Goal: Task Accomplishment & Management: Manage account settings

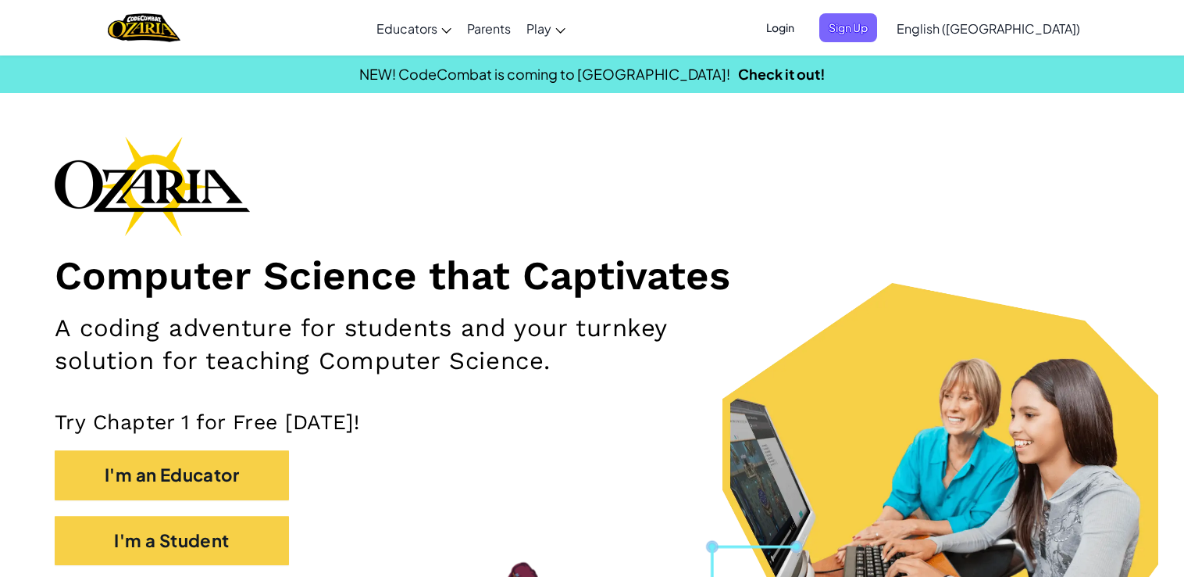
click at [297, 238] on div "Computer Science that Captivates A coding adventure for students and your turnk…" at bounding box center [592, 358] width 1075 height 445
click at [804, 20] on span "Login" at bounding box center [780, 27] width 47 height 29
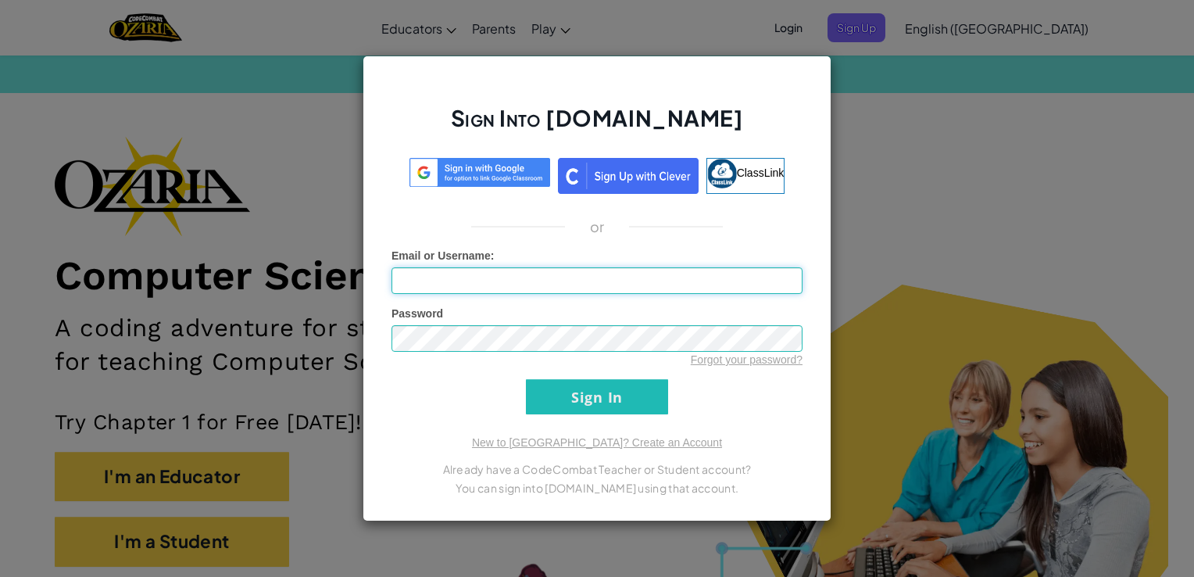
type input "CamiletG"
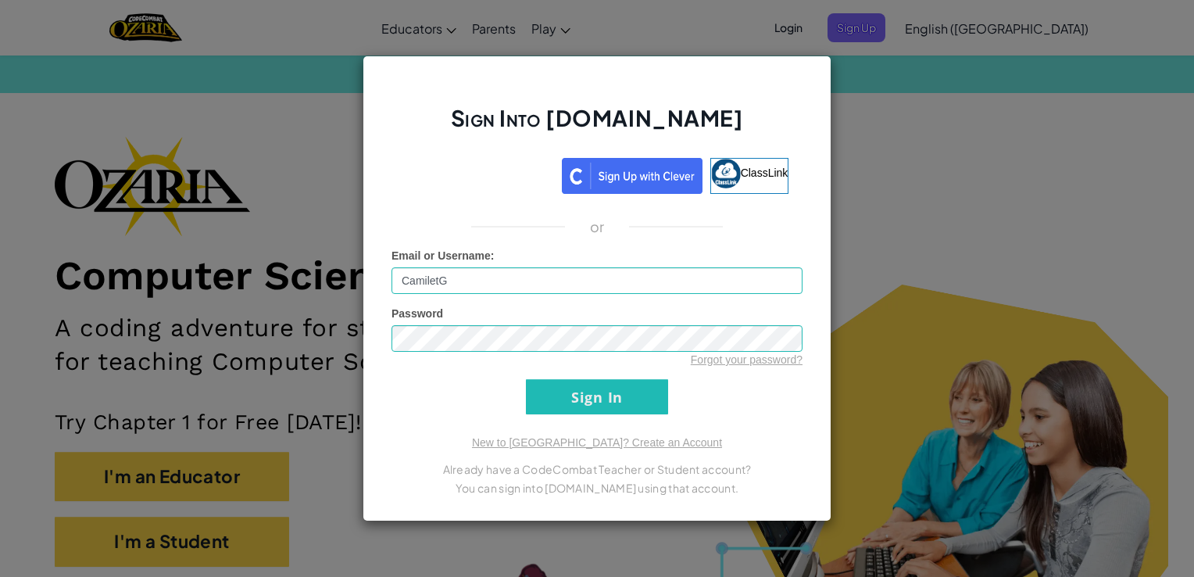
click at [581, 272] on input "CamiletG" at bounding box center [596, 280] width 411 height 27
type input "CamiletG"
click at [582, 393] on input "Sign In" at bounding box center [597, 396] width 142 height 35
